Goal: Find specific page/section: Find specific page/section

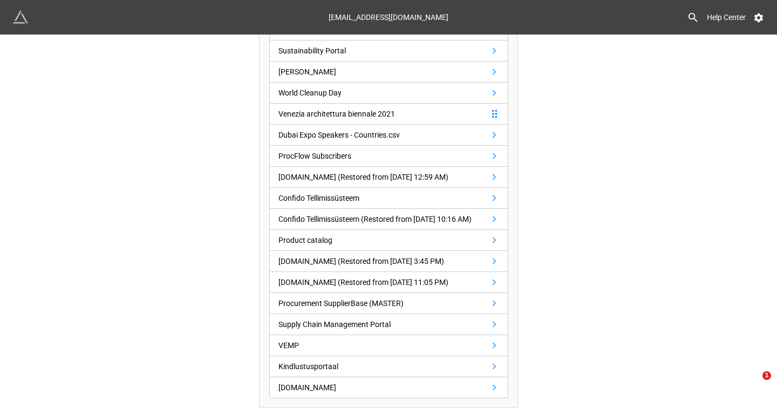
scroll to position [233, 0]
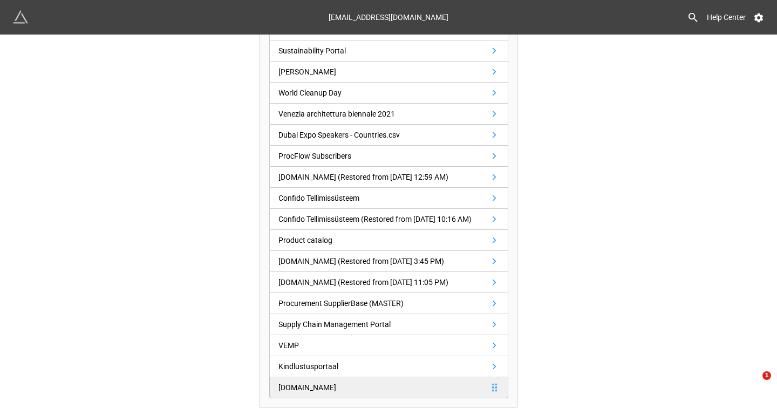
click at [370, 380] on link "[DOMAIN_NAME]" at bounding box center [388, 387] width 239 height 21
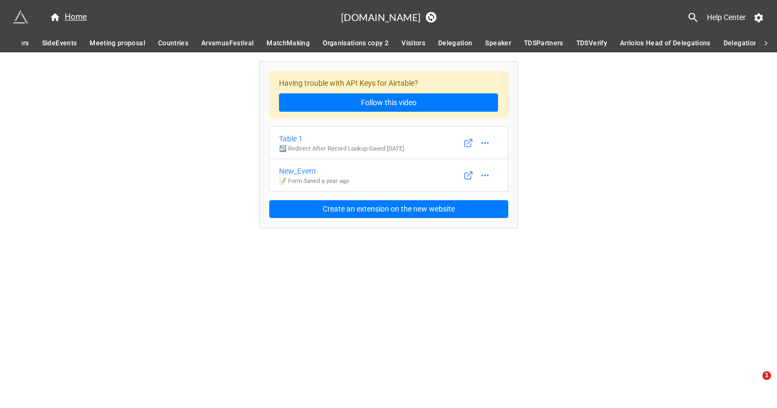
scroll to position [0, 584]
click at [593, 38] on span "Delegation members" at bounding box center [590, 43] width 66 height 11
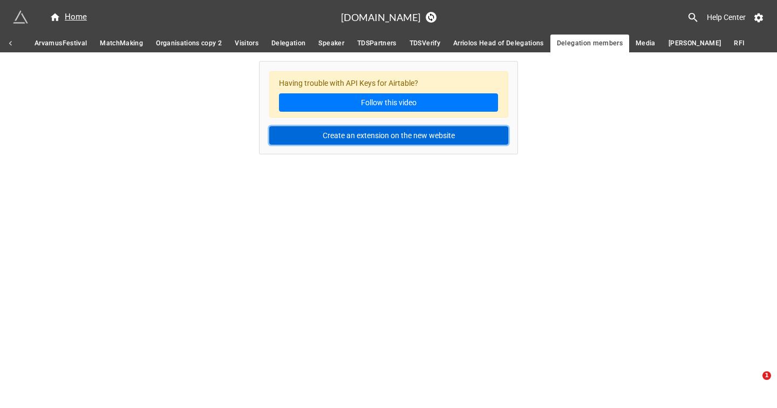
click at [369, 134] on button "Create an extension on the new website" at bounding box center [388, 135] width 239 height 18
